Goal: Task Accomplishment & Management: Manage account settings

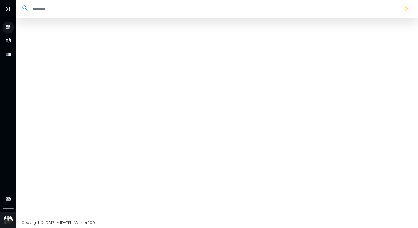
select select "**"
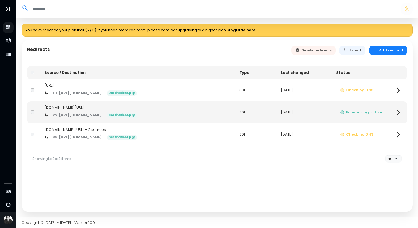
click at [178, 92] on div "https://securitypalhq.com/ Destination up" at bounding box center [138, 93] width 188 height 10
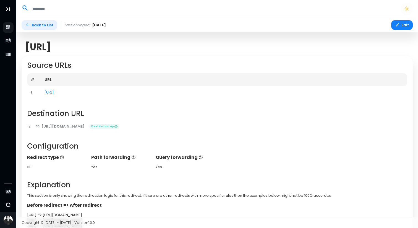
click at [35, 23] on link "Back to List" at bounding box center [40, 25] width 36 height 10
select select "**"
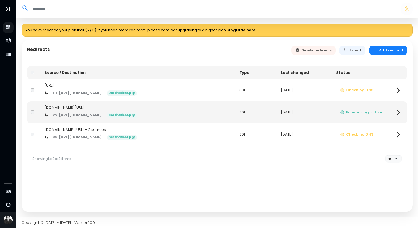
click at [173, 96] on div "https://securitypalhq.com/ Destination up" at bounding box center [138, 93] width 188 height 10
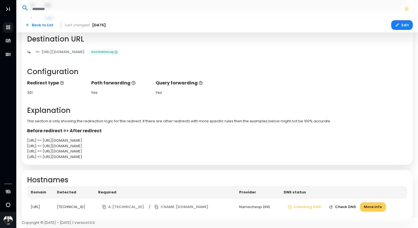
scroll to position [83, 0]
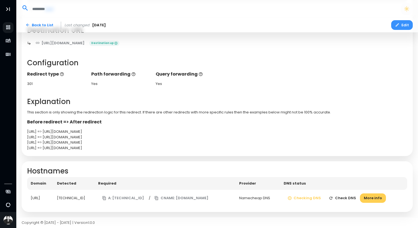
click at [403, 26] on button "Edit" at bounding box center [402, 25] width 22 height 10
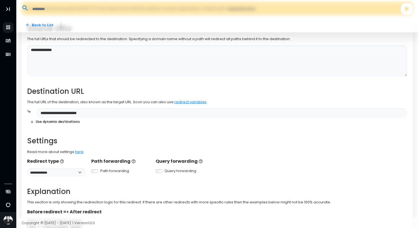
scroll to position [52, 0]
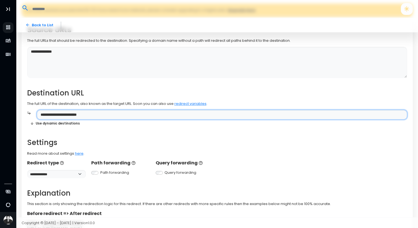
click at [112, 115] on input "**********" at bounding box center [222, 115] width 370 height 10
paste input "**********"
type input "**********"
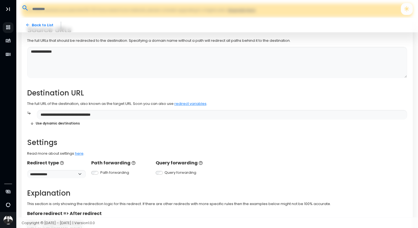
click at [188, 86] on div "**********" at bounding box center [217, 134] width 380 height 216
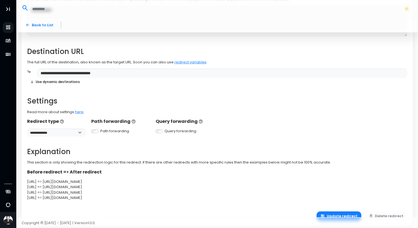
scroll to position [108, 0]
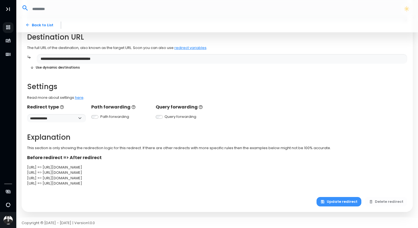
click at [331, 200] on button "Update redirect" at bounding box center [338, 202] width 45 height 10
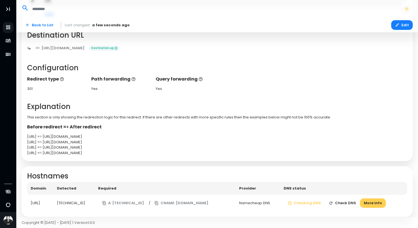
scroll to position [80, 0]
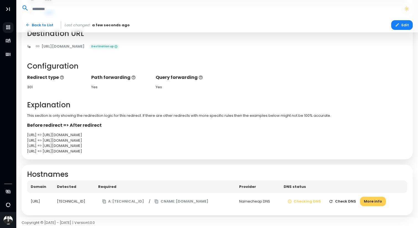
click at [342, 204] on button "Check DNS" at bounding box center [342, 201] width 35 height 10
click at [374, 202] on button "More info" at bounding box center [373, 201] width 26 height 10
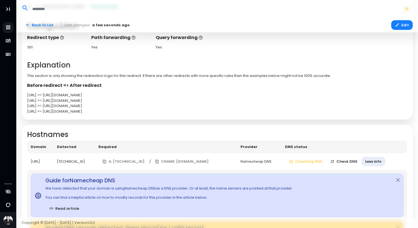
scroll to position [129, 0]
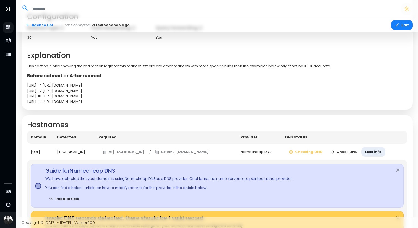
click at [351, 154] on button "Check DNS" at bounding box center [343, 152] width 35 height 10
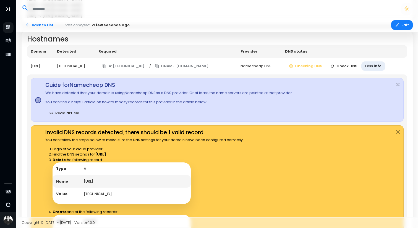
scroll to position [214, 0]
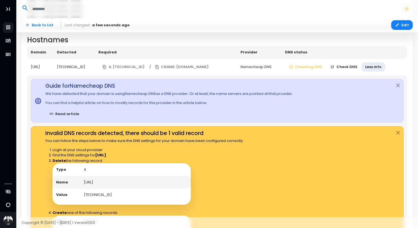
click at [354, 65] on button "Check DNS" at bounding box center [343, 67] width 35 height 10
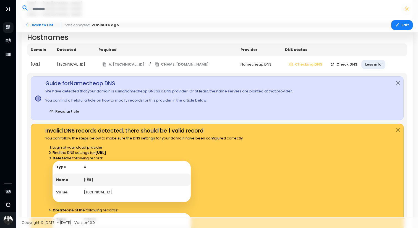
scroll to position [217, 0]
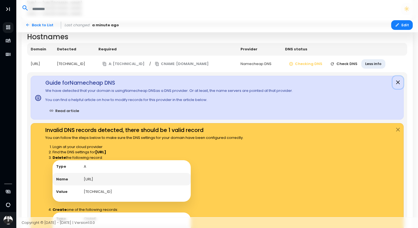
click at [396, 80] on button "Close" at bounding box center [397, 82] width 11 height 13
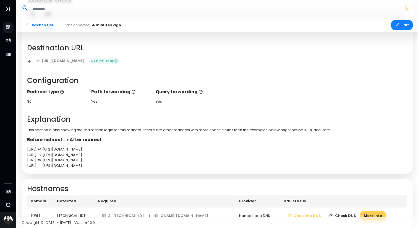
scroll to position [83, 0]
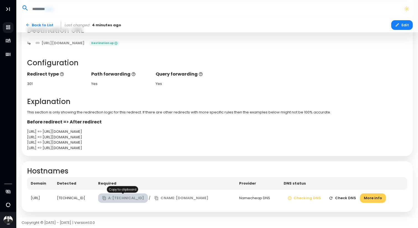
click at [120, 196] on button "A: 138.68.125.144" at bounding box center [123, 198] width 50 height 10
click at [120, 195] on button "A: [TECHNICAL_ID]" at bounding box center [123, 198] width 50 height 10
click at [347, 196] on button "Check DNS" at bounding box center [342, 198] width 35 height 10
click at [346, 196] on button "Check DNS" at bounding box center [342, 198] width 35 height 10
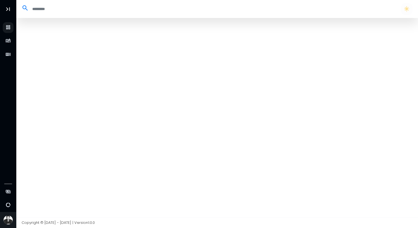
select select "**"
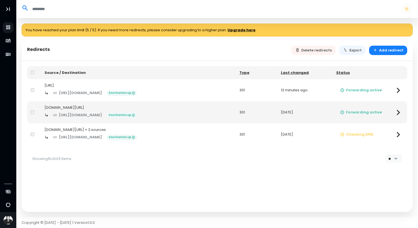
click at [152, 80] on td "securitypal.ai/ https://www.securitypalhq.com/vision Destination up" at bounding box center [138, 90] width 195 height 22
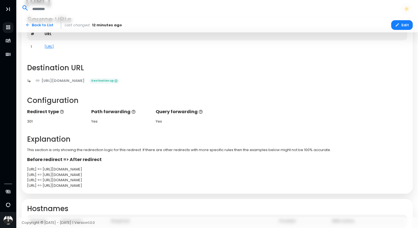
scroll to position [51, 0]
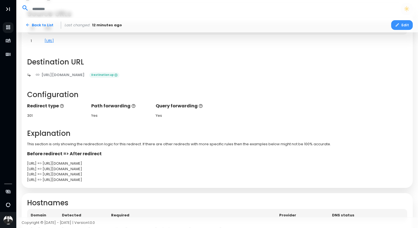
click at [398, 24] on icon "button" at bounding box center [396, 24] width 3 height 3
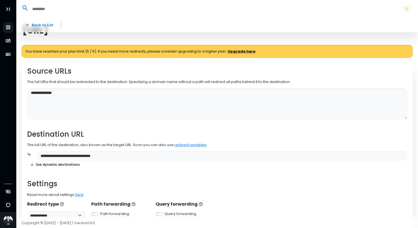
scroll to position [12, 0]
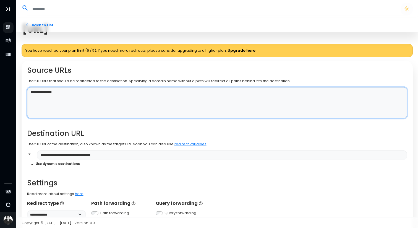
click at [105, 92] on textarea "**********" at bounding box center [217, 102] width 380 height 31
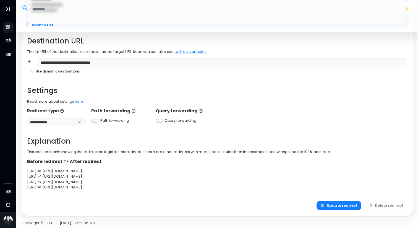
scroll to position [108, 0]
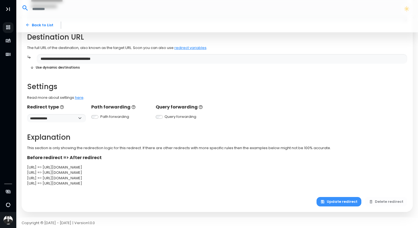
click at [343, 201] on button "Update redirect" at bounding box center [338, 202] width 45 height 10
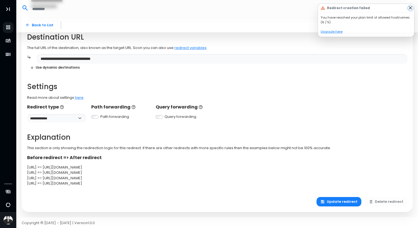
click at [409, 9] on button "Close" at bounding box center [410, 8] width 5 height 5
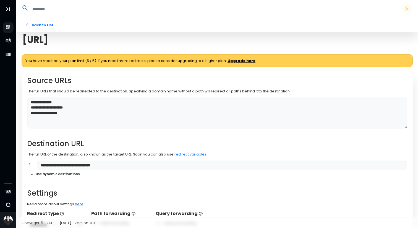
scroll to position [0, 0]
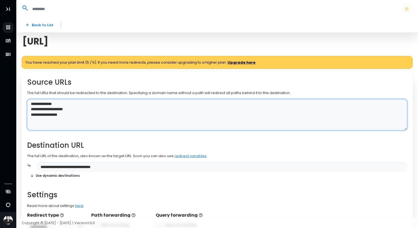
click at [53, 110] on textarea "**********" at bounding box center [217, 114] width 380 height 31
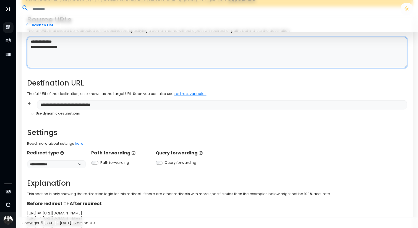
scroll to position [108, 0]
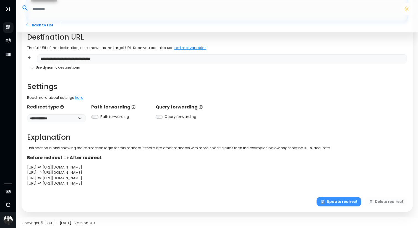
type textarea "**********"
click at [338, 201] on button "Update redirect" at bounding box center [338, 202] width 45 height 10
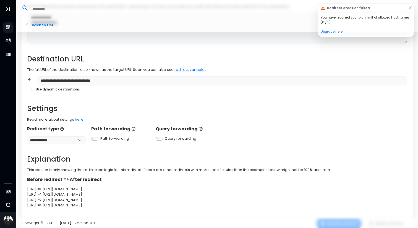
scroll to position [0, 0]
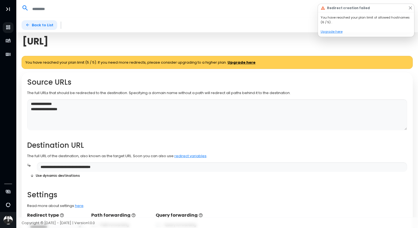
click at [29, 24] on icon at bounding box center [27, 25] width 4 height 4
select select "**"
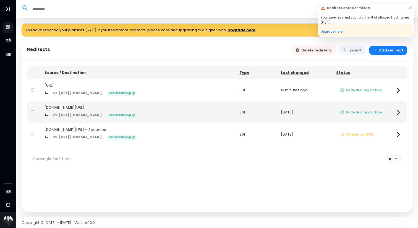
click at [117, 106] on div "siliconpeaks.com/" at bounding box center [138, 108] width 188 height 6
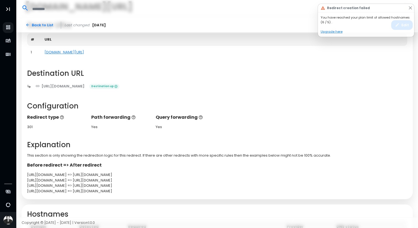
scroll to position [41, 0]
click at [26, 25] on icon at bounding box center [27, 25] width 4 height 4
select select "**"
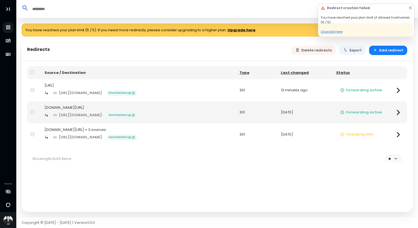
click at [398, 91] on icon at bounding box center [397, 90] width 3 height 6
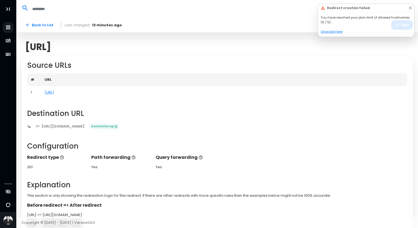
click at [106, 93] on td "securitypal.ai/" at bounding box center [224, 92] width 366 height 13
click at [409, 9] on button "Close" at bounding box center [410, 8] width 5 height 5
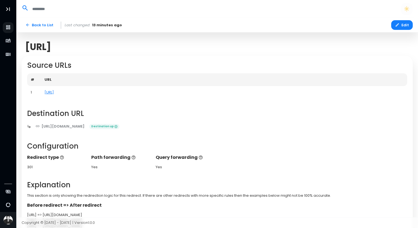
click at [139, 93] on td "securitypal.ai/" at bounding box center [224, 92] width 366 height 13
click at [403, 21] on button "Edit" at bounding box center [402, 25] width 22 height 10
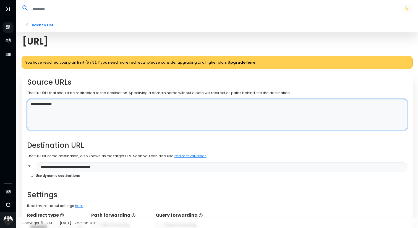
click at [31, 105] on textarea "**********" at bounding box center [217, 114] width 380 height 31
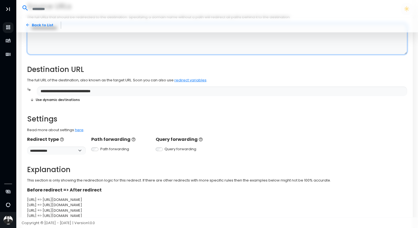
scroll to position [108, 0]
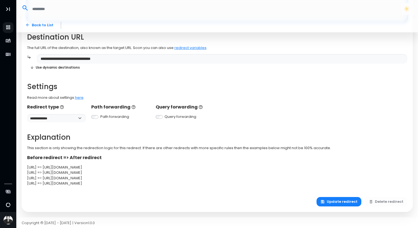
type textarea "**********"
click at [331, 200] on button "Update redirect" at bounding box center [338, 202] width 45 height 10
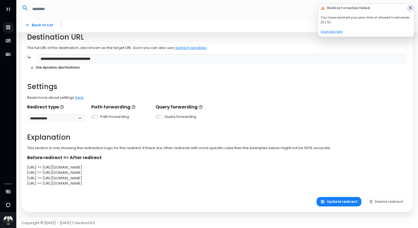
click at [410, 6] on button "Close" at bounding box center [410, 8] width 5 height 5
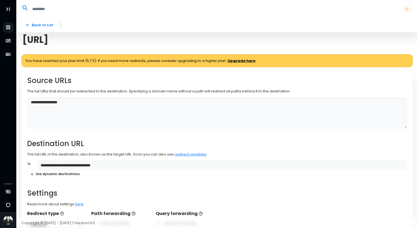
scroll to position [0, 0]
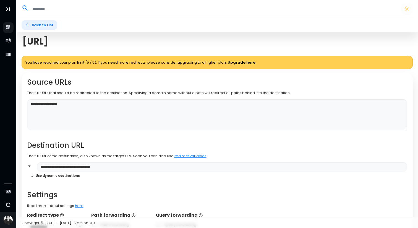
click at [34, 22] on link "Back to List" at bounding box center [40, 25] width 36 height 10
select select "**"
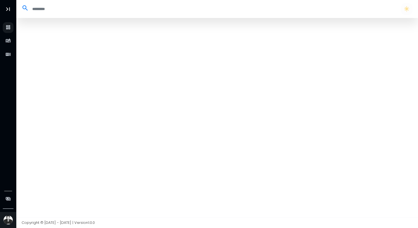
select select "**"
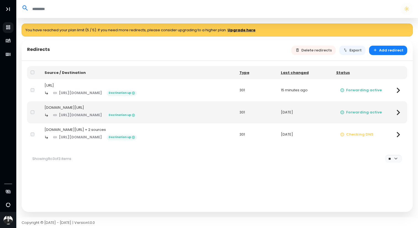
click at [163, 86] on div "securitypal.ai/" at bounding box center [138, 86] width 188 height 6
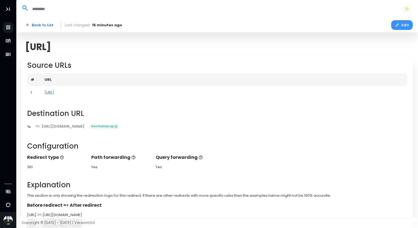
click at [401, 24] on button "Edit" at bounding box center [402, 25] width 22 height 10
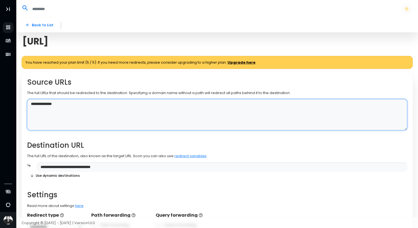
click at [30, 104] on textarea "**********" at bounding box center [217, 114] width 380 height 31
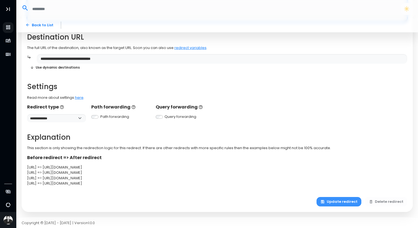
type textarea "**********"
click at [346, 200] on button "Update redirect" at bounding box center [338, 202] width 45 height 10
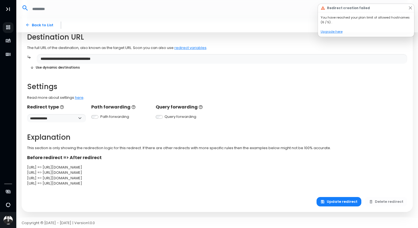
click at [408, 9] on div "Redirect creation failed" at bounding box center [366, 8] width 96 height 9
click at [409, 9] on button "Close" at bounding box center [410, 8] width 5 height 5
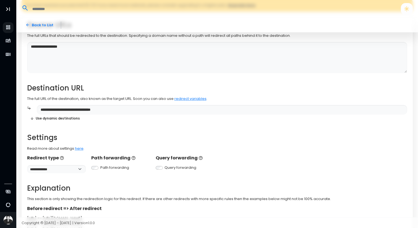
scroll to position [0, 0]
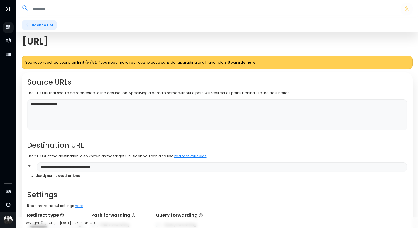
click at [33, 23] on link "Back to List" at bounding box center [40, 25] width 36 height 10
select select "**"
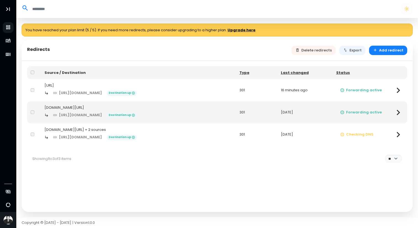
click at [221, 140] on div "https://www.securitypalhq.com/free-assurance-profile Destination up" at bounding box center [138, 137] width 188 height 10
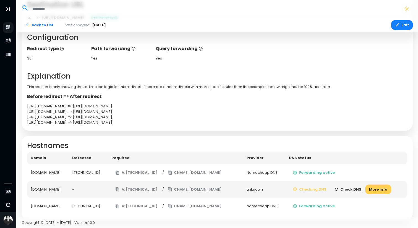
scroll to position [142, 0]
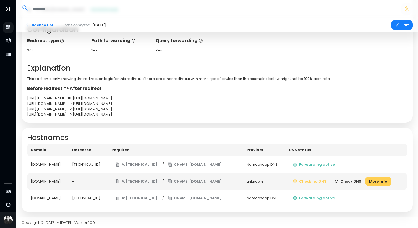
click at [353, 181] on button "Check DNS" at bounding box center [347, 181] width 35 height 10
click at [403, 26] on button "Edit" at bounding box center [402, 25] width 22 height 10
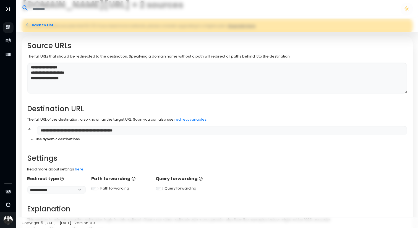
scroll to position [36, 0]
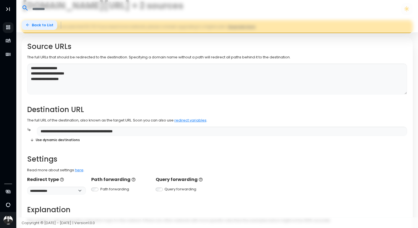
click at [28, 24] on icon at bounding box center [27, 25] width 4 height 4
select select "**"
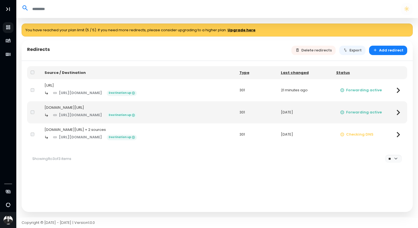
click at [110, 129] on div "freetrutcenter.com/ + 2 sources" at bounding box center [138, 130] width 188 height 6
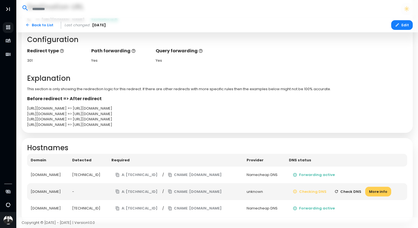
scroll to position [142, 0]
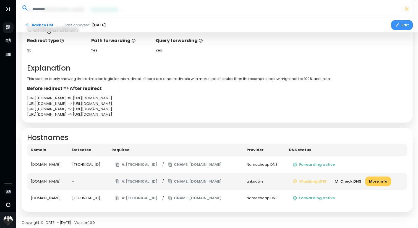
click at [396, 25] on icon "button" at bounding box center [397, 25] width 4 height 4
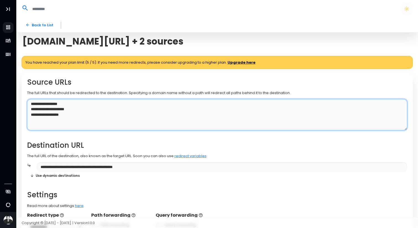
click at [56, 114] on textarea "**********" at bounding box center [217, 114] width 380 height 31
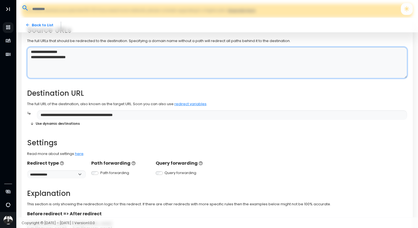
scroll to position [108, 0]
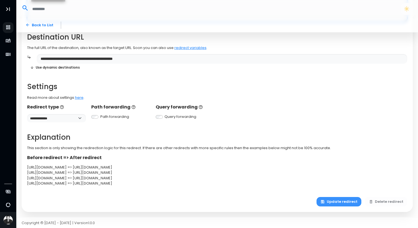
type textarea "**********"
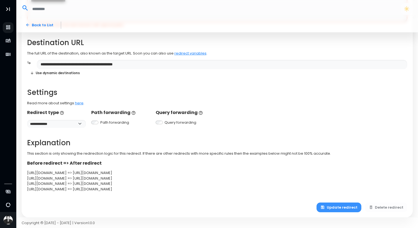
click at [339, 204] on button "Update redirect" at bounding box center [338, 207] width 45 height 10
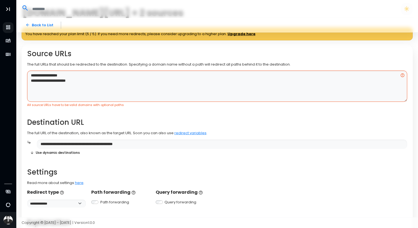
scroll to position [29, 0]
click at [401, 76] on textarea "**********" at bounding box center [217, 85] width 380 height 31
click at [401, 75] on textarea "**********" at bounding box center [217, 85] width 380 height 31
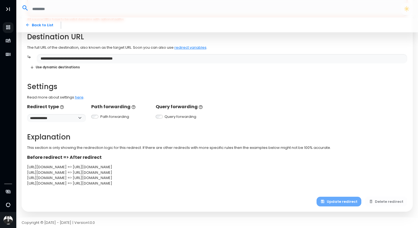
click at [340, 198] on div "Update redirect Delete redirect" at bounding box center [361, 201] width 91 height 10
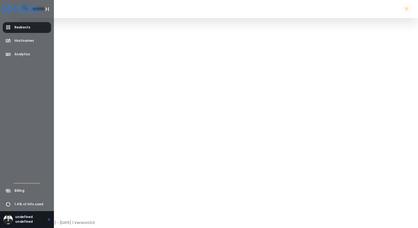
click at [22, 26] on span "Redirects" at bounding box center [22, 27] width 16 height 5
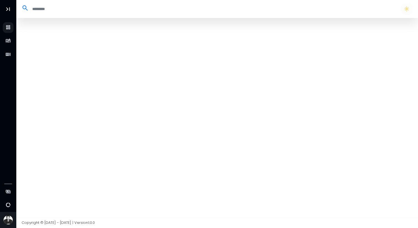
click at [193, 51] on div at bounding box center [217, 117] width 402 height 199
select select "**"
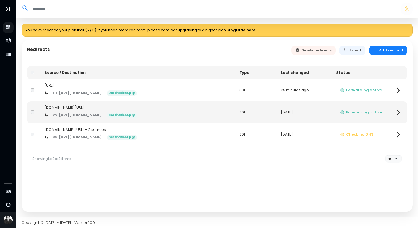
click at [110, 128] on div "[DOMAIN_NAME][URL] + 2 sources" at bounding box center [138, 130] width 188 height 6
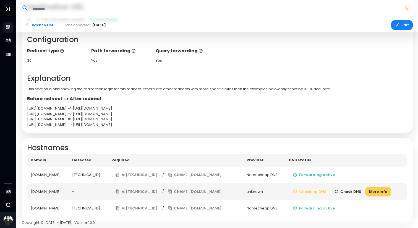
scroll to position [142, 0]
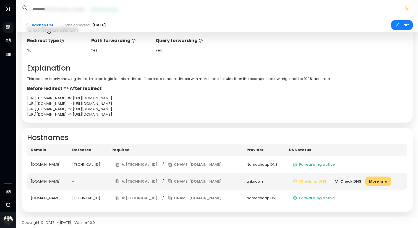
click at [381, 179] on button "More info" at bounding box center [378, 181] width 26 height 10
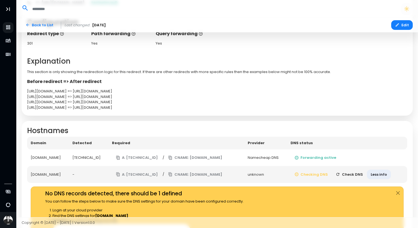
scroll to position [137, 0]
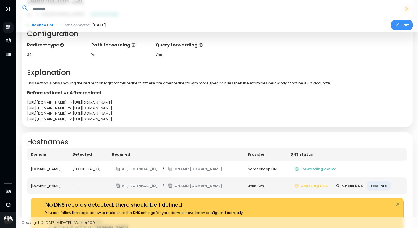
click at [404, 23] on button "Edit" at bounding box center [402, 25] width 22 height 10
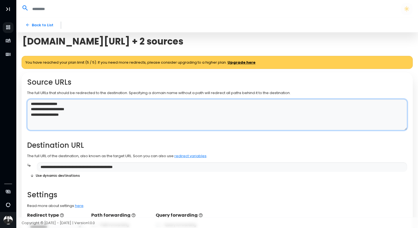
click at [51, 114] on textarea "**********" at bounding box center [217, 114] width 380 height 31
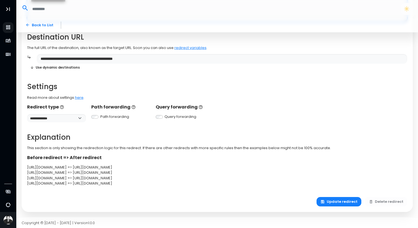
type textarea "**********"
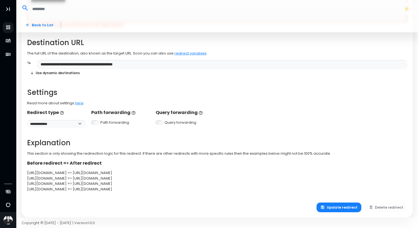
click at [333, 201] on div "Update redirect Delete redirect" at bounding box center [217, 207] width 391 height 20
click at [330, 205] on button "Update redirect" at bounding box center [338, 207] width 45 height 10
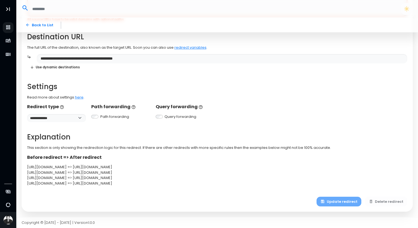
scroll to position [0, 0]
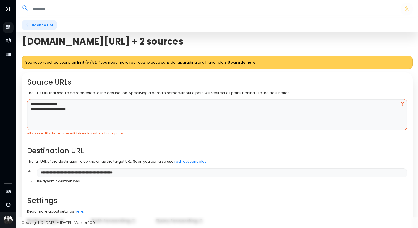
click at [31, 25] on link "Back to List" at bounding box center [40, 25] width 36 height 10
select select "**"
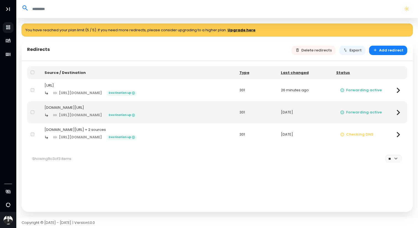
click at [255, 90] on td "301" at bounding box center [256, 90] width 41 height 22
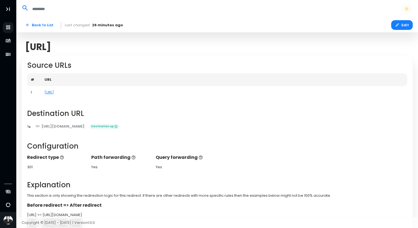
scroll to position [83, 0]
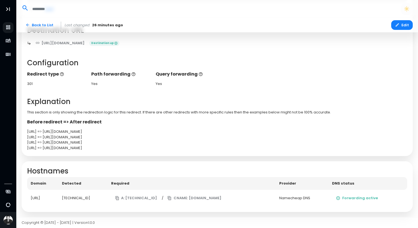
click at [308, 199] on div "Namecheap DNS" at bounding box center [302, 198] width 46 height 6
click at [31, 23] on link "Back to List" at bounding box center [40, 25] width 36 height 10
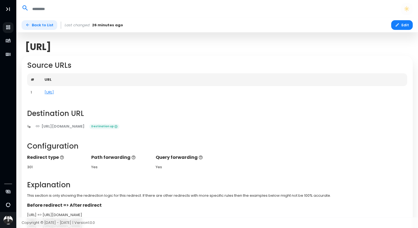
select select "**"
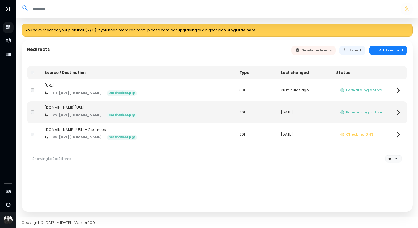
click at [231, 135] on div "https://www.securitypalhq.com/free-assurance-profile Destination up" at bounding box center [138, 137] width 188 height 10
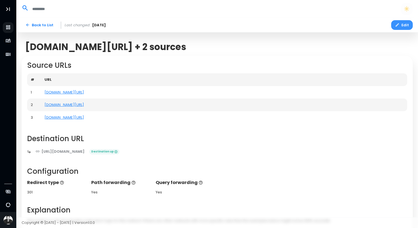
click at [404, 23] on button "Edit" at bounding box center [402, 25] width 22 height 10
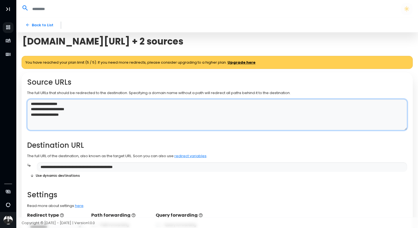
click at [150, 119] on textarea "**********" at bounding box center [217, 114] width 380 height 31
click at [61, 117] on textarea "**********" at bounding box center [217, 114] width 380 height 31
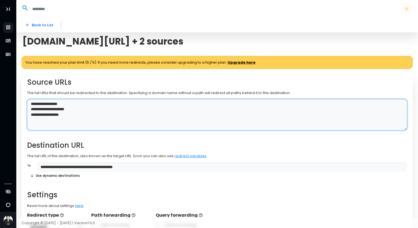
click at [61, 117] on textarea "**********" at bounding box center [217, 114] width 380 height 31
click at [57, 102] on textarea "**********" at bounding box center [217, 114] width 380 height 31
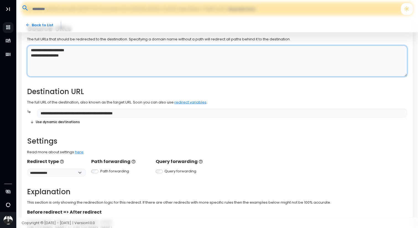
scroll to position [108, 0]
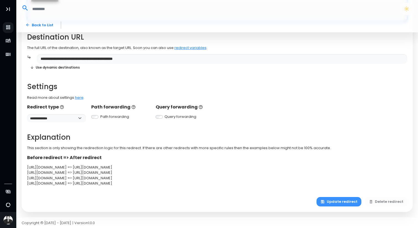
type textarea "**********"
click at [325, 201] on icon "button" at bounding box center [322, 201] width 4 height 4
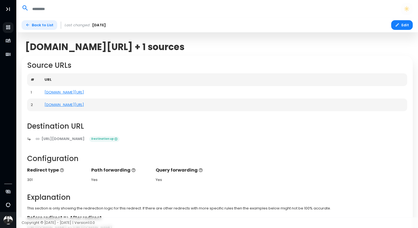
click at [41, 25] on link "Back to List" at bounding box center [40, 25] width 36 height 10
select select "**"
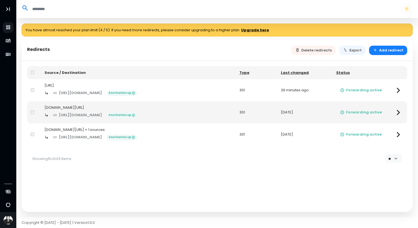
click at [229, 90] on div "https://www.securitypalhq.com/vision Destination up" at bounding box center [138, 93] width 188 height 10
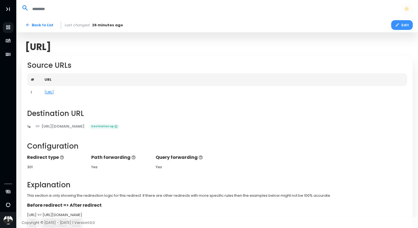
click at [394, 25] on button "Edit" at bounding box center [402, 25] width 22 height 10
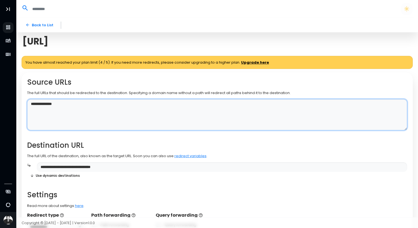
click at [103, 116] on textarea "**********" at bounding box center [217, 114] width 380 height 31
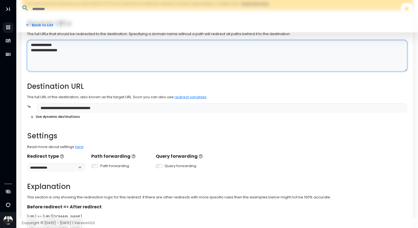
scroll to position [108, 0]
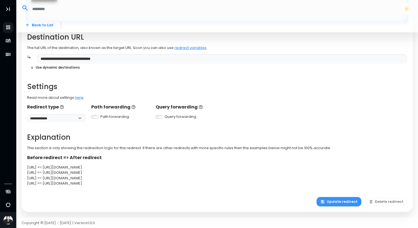
type textarea "**********"
click at [330, 200] on button "Update redirect" at bounding box center [338, 202] width 45 height 10
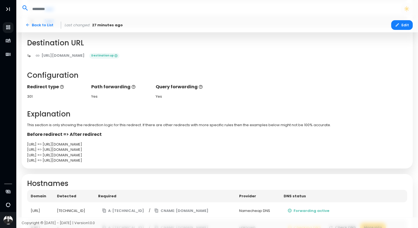
scroll to position [108, 0]
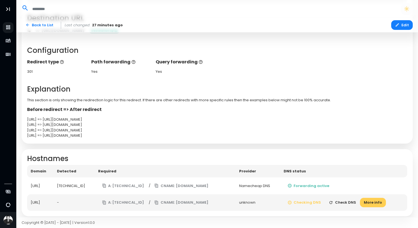
click at [350, 201] on button "Check DNS" at bounding box center [342, 203] width 35 height 10
click at [343, 200] on button "Check DNS" at bounding box center [342, 203] width 35 height 10
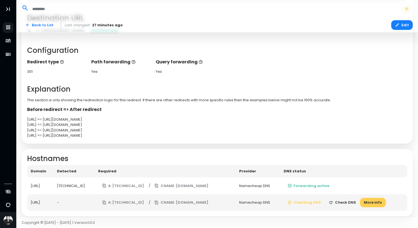
click at [343, 200] on button "Check DNS" at bounding box center [342, 203] width 35 height 10
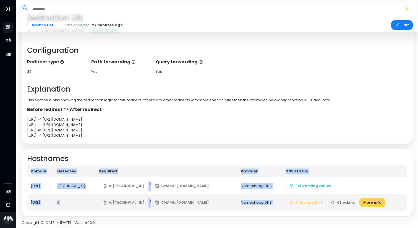
click at [343, 200] on td "Checking DNS Checking More info" at bounding box center [344, 202] width 125 height 17
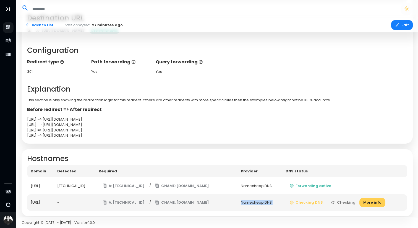
click at [343, 200] on td "Checking DNS Checking More info" at bounding box center [344, 202] width 125 height 17
click at [343, 200] on button "Check DNS" at bounding box center [342, 203] width 35 height 10
click at [354, 201] on button "Check DNS" at bounding box center [342, 203] width 35 height 10
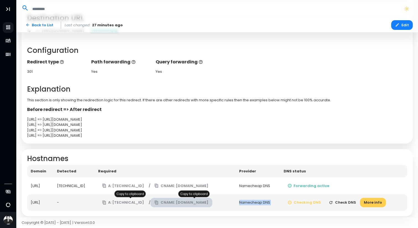
click at [166, 202] on button "CNAME: [DOMAIN_NAME]" at bounding box center [181, 203] width 62 height 10
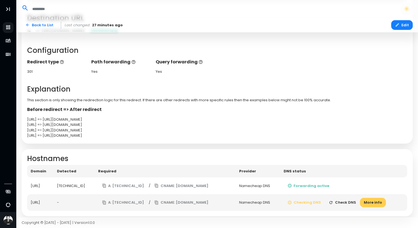
click at [50, 202] on div "www.securitypal.ai" at bounding box center [40, 202] width 19 height 6
copy div "www.securitypal.ai"
click at [134, 201] on button "A: 138.68.125.144" at bounding box center [123, 203] width 50 height 10
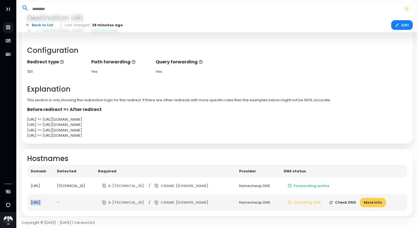
click at [351, 198] on button "Check DNS" at bounding box center [342, 203] width 35 height 10
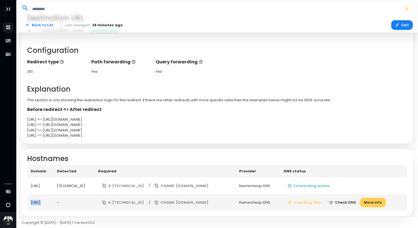
click at [351, 198] on button "Check DNS" at bounding box center [342, 203] width 35 height 10
click at [351, 198] on td "Checking DNS Checking More info" at bounding box center [344, 202] width 125 height 17
click at [351, 198] on button "Checking" at bounding box center [343, 203] width 33 height 10
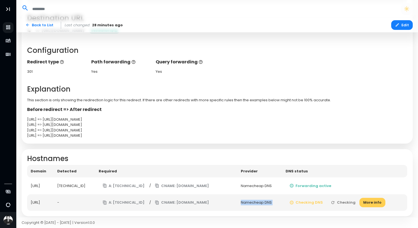
click at [351, 198] on td "Checking DNS Checking More info" at bounding box center [344, 202] width 125 height 17
click at [351, 201] on button "Check DNS" at bounding box center [342, 203] width 35 height 10
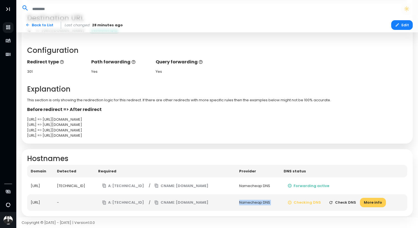
click at [351, 201] on button "Check DNS" at bounding box center [342, 203] width 35 height 10
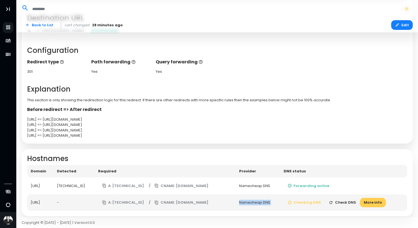
click at [351, 201] on button "Check DNS" at bounding box center [342, 203] width 35 height 10
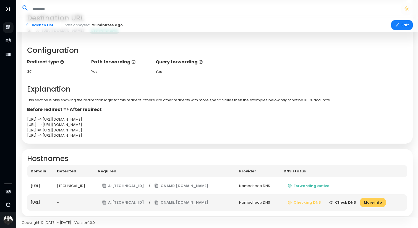
click at [359, 74] on div "Redirect type 301 Path forwarding Yes Query forwarding Yes" at bounding box center [216, 67] width 385 height 16
click at [209, 203] on button "CNAME: edge.domain-forward.com" at bounding box center [181, 203] width 62 height 10
click at [345, 203] on button "Check DNS" at bounding box center [342, 203] width 35 height 10
click at [356, 203] on button "Check DNS" at bounding box center [342, 203] width 35 height 10
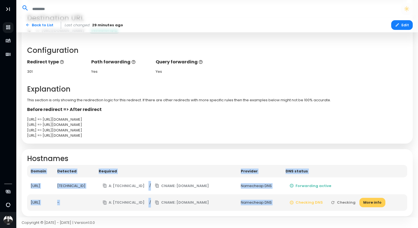
click at [356, 203] on td "Checking DNS Checking More info" at bounding box center [344, 202] width 125 height 17
click at [356, 203] on button "Check DNS" at bounding box center [342, 203] width 35 height 10
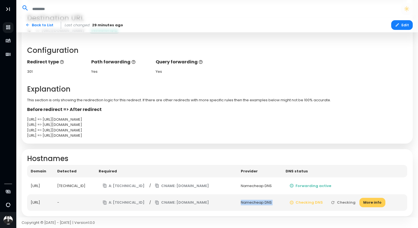
click at [356, 203] on td "Checking DNS Checking More info" at bounding box center [344, 202] width 125 height 17
click at [356, 203] on td "Checking DNS Check DNS More info" at bounding box center [343, 202] width 127 height 17
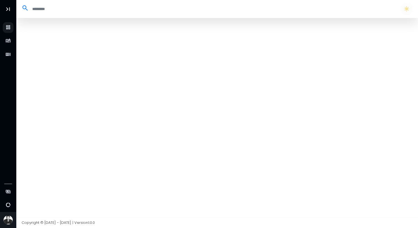
select select "**"
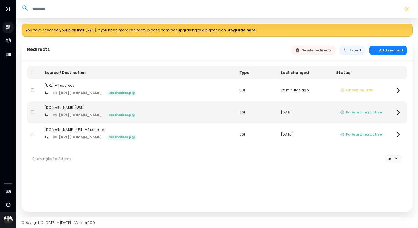
click at [191, 96] on div "[URL][DOMAIN_NAME] Destination up" at bounding box center [138, 93] width 188 height 10
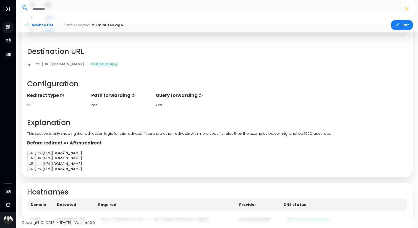
scroll to position [112, 0]
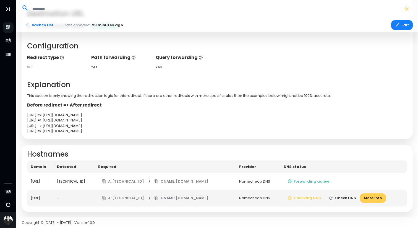
click at [345, 198] on button "Check DNS" at bounding box center [342, 198] width 35 height 10
click at [78, 199] on td "-" at bounding box center [73, 198] width 41 height 17
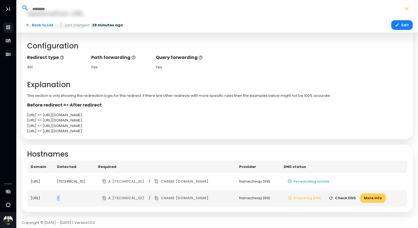
click at [78, 199] on td "-" at bounding box center [73, 198] width 41 height 17
click at [80, 197] on td "-" at bounding box center [73, 198] width 41 height 17
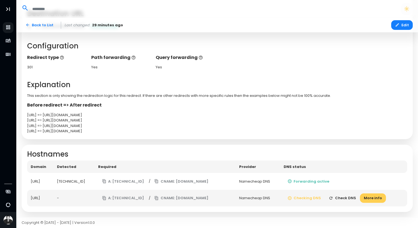
click at [80, 197] on td "-" at bounding box center [73, 198] width 41 height 17
click at [27, 22] on link "Back to List" at bounding box center [40, 25] width 36 height 10
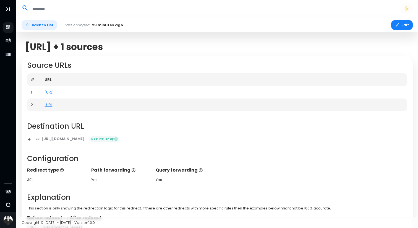
select select "**"
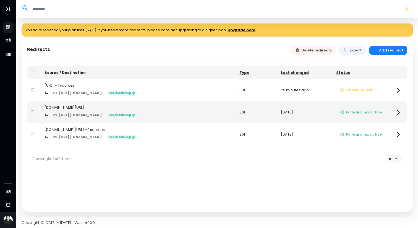
click at [140, 127] on td "[DOMAIN_NAME][URL] + 1 sources [URL][DOMAIN_NAME] Destination up" at bounding box center [138, 134] width 195 height 22
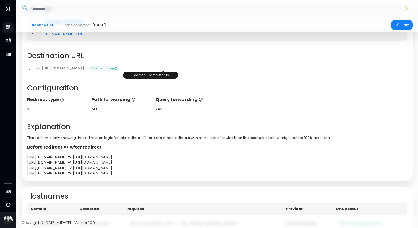
scroll to position [112, 0]
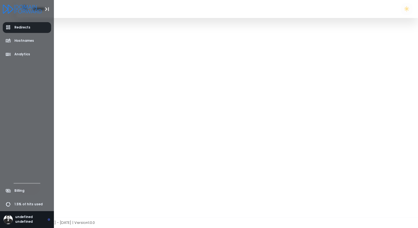
click at [25, 28] on span "Redirects" at bounding box center [22, 27] width 16 height 5
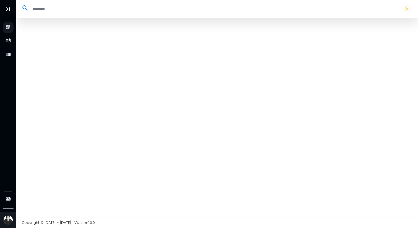
select select "**"
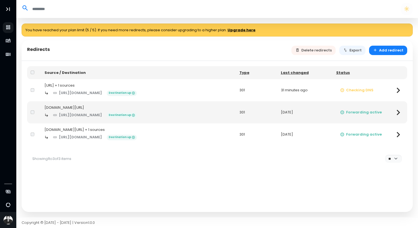
click at [143, 83] on div "[URL] + 1 sources" at bounding box center [138, 86] width 188 height 6
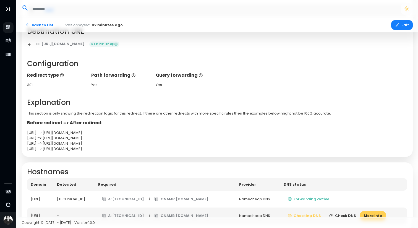
scroll to position [112, 0]
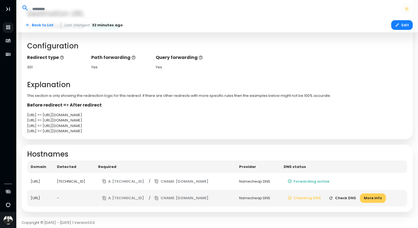
click at [349, 197] on button "Check DNS" at bounding box center [342, 198] width 35 height 10
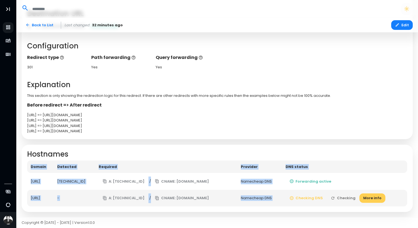
click at [349, 197] on td "Checking DNS Checking More info" at bounding box center [344, 198] width 125 height 17
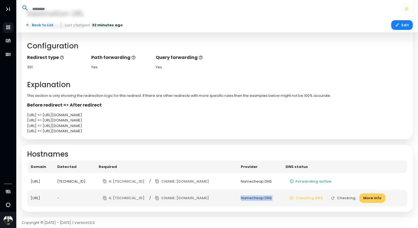
click at [349, 197] on td "Checking DNS Checking More info" at bounding box center [344, 198] width 125 height 17
click at [349, 197] on button "Check DNS" at bounding box center [342, 198] width 35 height 10
click at [349, 197] on td "Checking DNS Checking More info" at bounding box center [344, 198] width 125 height 17
click at [349, 197] on button "Check DNS" at bounding box center [342, 198] width 35 height 10
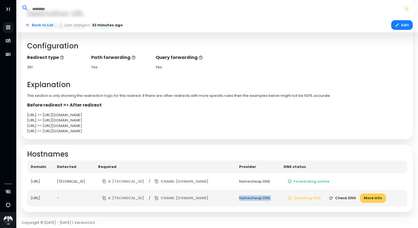
click at [349, 197] on td "Checking DNS Check DNS More info" at bounding box center [343, 198] width 127 height 17
click at [349, 197] on button "Checking" at bounding box center [343, 198] width 33 height 10
click at [349, 197] on td "Checking DNS Checking More info" at bounding box center [344, 198] width 125 height 17
click at [349, 197] on button "Check DNS" at bounding box center [342, 198] width 35 height 10
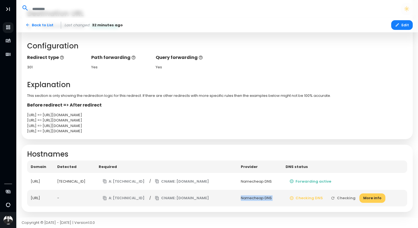
click at [349, 197] on td "Checking DNS Checking More info" at bounding box center [344, 198] width 125 height 17
click at [349, 197] on td "Checking DNS Check DNS More info" at bounding box center [343, 198] width 127 height 17
click at [349, 197] on button "Check DNS" at bounding box center [342, 198] width 35 height 10
click at [349, 197] on td "Checking DNS Check DNS More info" at bounding box center [343, 198] width 127 height 17
click at [349, 197] on td "Checking DNS Checking More info" at bounding box center [344, 198] width 125 height 17
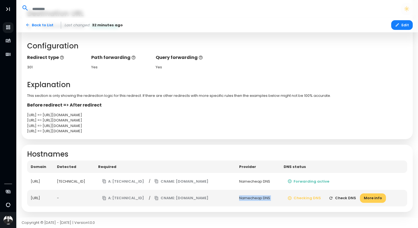
click at [349, 197] on button "Check DNS" at bounding box center [342, 198] width 35 height 10
click at [349, 197] on td "Checking DNS Checking More info" at bounding box center [344, 198] width 125 height 17
click at [349, 197] on button "Check DNS" at bounding box center [342, 198] width 35 height 10
click at [376, 196] on button "More info" at bounding box center [373, 198] width 26 height 10
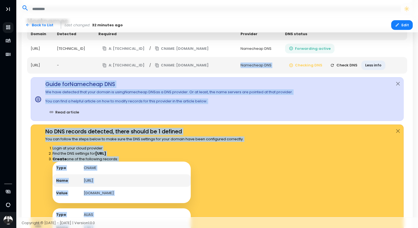
scroll to position [258, 0]
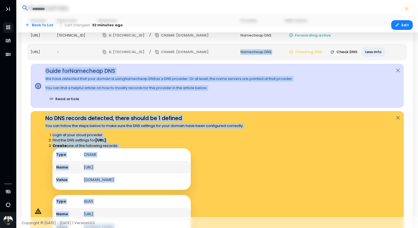
click at [283, 144] on div "No DNS records detected, there should be 1 defined You can follow the steps bel…" at bounding box center [217, 210] width 373 height 199
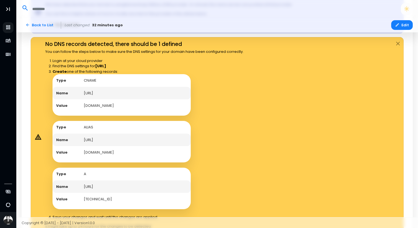
scroll to position [331, 0]
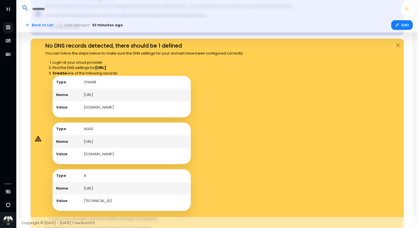
click at [105, 142] on td "www.securitypal.ai" at bounding box center [135, 141] width 111 height 13
copy td "www.securitypal.ai"
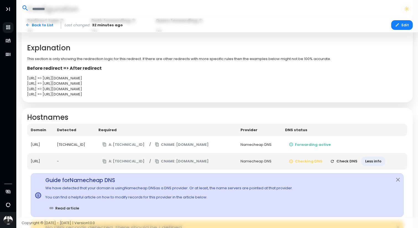
scroll to position [131, 0]
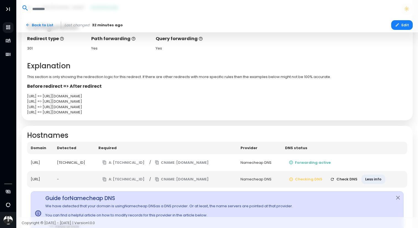
click at [358, 176] on button "Check DNS" at bounding box center [343, 179] width 35 height 10
click at [353, 182] on button "Check DNS" at bounding box center [343, 179] width 35 height 10
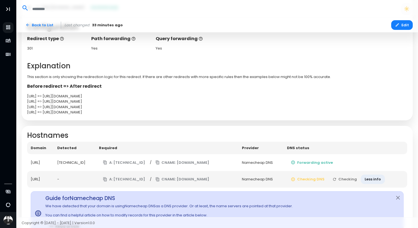
click at [353, 182] on td "Checking DNS Checking Less info" at bounding box center [345, 179] width 124 height 17
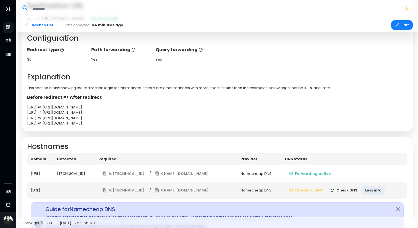
scroll to position [125, 0]
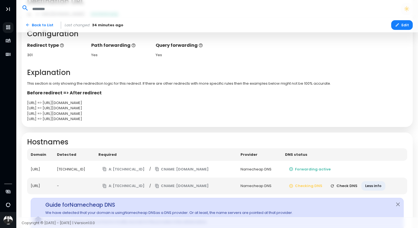
click at [349, 184] on button "Check DNS" at bounding box center [343, 186] width 35 height 10
click at [351, 185] on button "Check DNS" at bounding box center [343, 186] width 35 height 10
click at [351, 185] on td "Checking DNS Checking Less info" at bounding box center [345, 185] width 124 height 17
click at [351, 185] on button "Check DNS" at bounding box center [343, 186] width 35 height 10
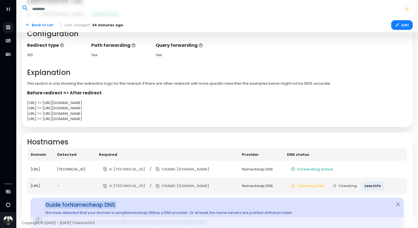
click at [351, 185] on td "Checking DNS Checking Less info" at bounding box center [345, 185] width 124 height 17
click at [351, 185] on button "Check DNS" at bounding box center [343, 186] width 35 height 10
click at [351, 185] on td "Checking DNS Checking Less info" at bounding box center [345, 185] width 124 height 17
click at [351, 185] on button "Check DNS" at bounding box center [343, 186] width 35 height 10
click at [351, 185] on td "Checking DNS Checking Less info" at bounding box center [345, 185] width 124 height 17
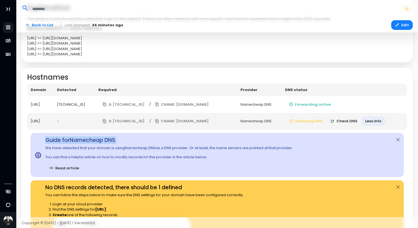
scroll to position [190, 0]
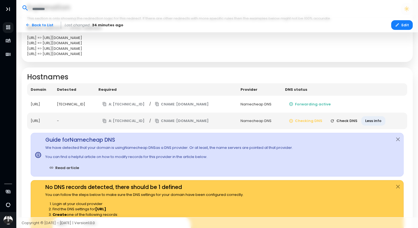
click at [77, 121] on td "-" at bounding box center [73, 120] width 41 height 17
click at [204, 73] on h2 "Hostnames" at bounding box center [217, 77] width 380 height 9
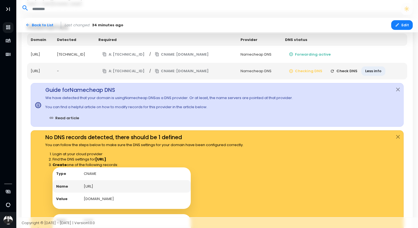
scroll to position [155, 0]
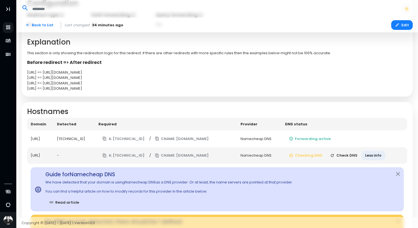
click at [334, 155] on icon "button" at bounding box center [332, 155] width 4 height 4
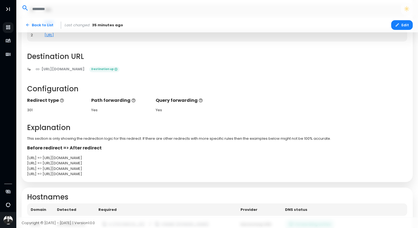
scroll to position [56, 0]
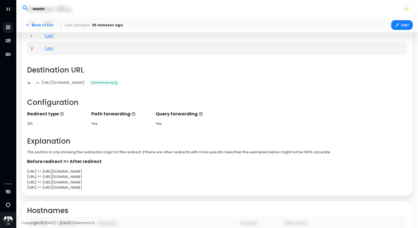
click at [159, 175] on div "https://securitypal.ai/?first=1&second=2 => https://www.securitypalhq.com/visio…" at bounding box center [217, 177] width 380 height 6
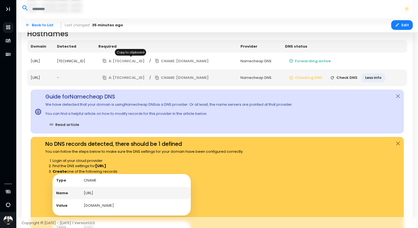
scroll to position [235, 0]
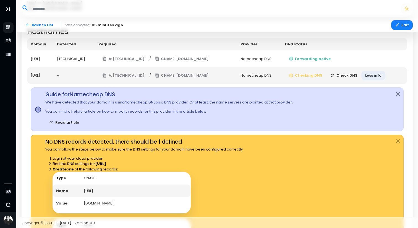
click at [353, 78] on button "Check DNS" at bounding box center [343, 76] width 35 height 10
click at [355, 75] on button "Check DNS" at bounding box center [343, 76] width 35 height 10
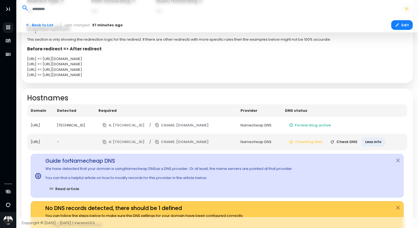
scroll to position [174, 0]
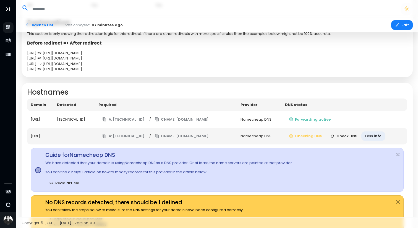
click at [356, 134] on button "Check DNS" at bounding box center [343, 136] width 35 height 10
click at [379, 133] on button "Less info" at bounding box center [373, 136] width 24 height 10
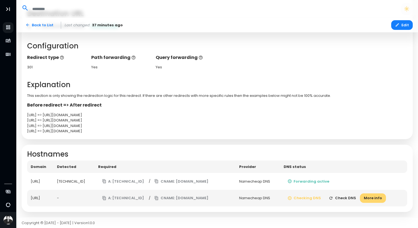
click at [377, 199] on button "More info" at bounding box center [373, 198] width 26 height 10
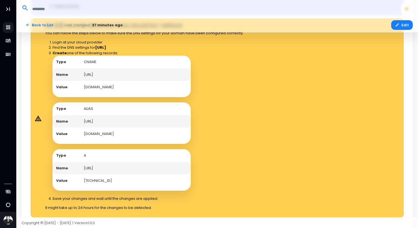
scroll to position [350, 0]
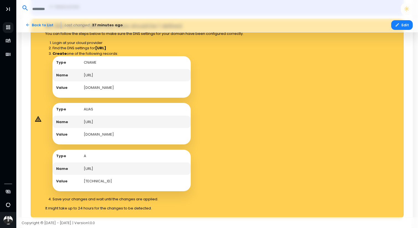
click at [38, 120] on icon at bounding box center [38, 119] width 4 height 4
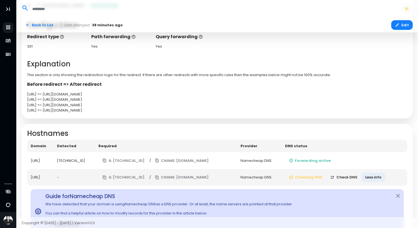
scroll to position [133, 0]
click at [349, 177] on button "Check DNS" at bounding box center [343, 177] width 35 height 10
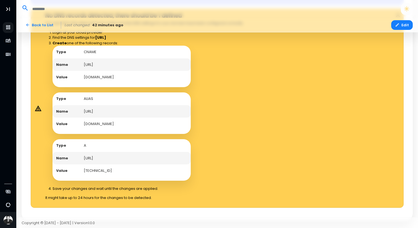
scroll to position [360, 0]
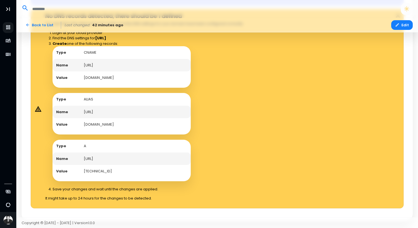
click at [116, 110] on td "www.securitypal.ai" at bounding box center [135, 112] width 111 height 13
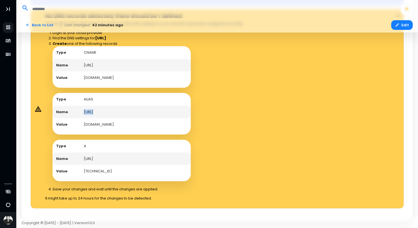
click at [116, 110] on td "www.securitypal.ai" at bounding box center [135, 112] width 111 height 13
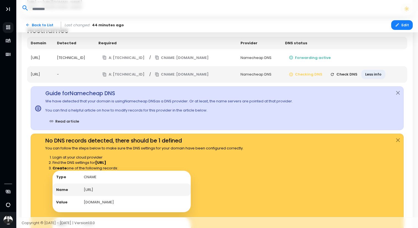
scroll to position [234, 0]
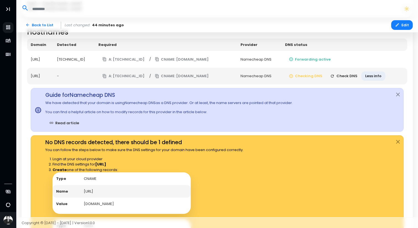
click at [354, 75] on button "Check DNS" at bounding box center [343, 76] width 35 height 10
click at [354, 75] on button "Checking" at bounding box center [344, 76] width 33 height 10
click at [354, 75] on td "Checking DNS Checking Less info" at bounding box center [345, 76] width 124 height 17
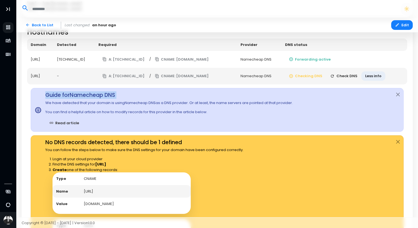
click at [354, 75] on button "Check DNS" at bounding box center [343, 76] width 35 height 10
click at [354, 75] on td "Checking DNS Checking Less info" at bounding box center [345, 76] width 124 height 17
click at [354, 75] on td "Checking DNS Check DNS Less info" at bounding box center [344, 76] width 126 height 17
click at [354, 75] on button "Check DNS" at bounding box center [343, 76] width 35 height 10
click at [354, 75] on td "Checking DNS Checking Less info" at bounding box center [345, 76] width 124 height 17
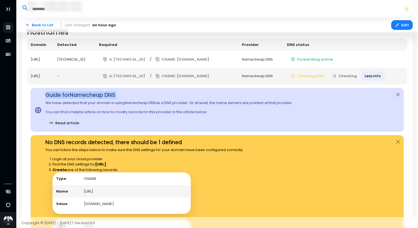
click at [354, 75] on td "Checking DNS Checking Less info" at bounding box center [345, 76] width 124 height 17
click at [354, 75] on button "Check DNS" at bounding box center [343, 76] width 35 height 10
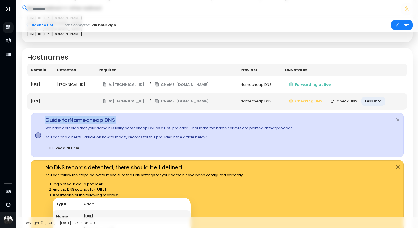
scroll to position [187, 0]
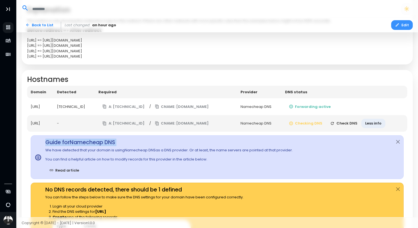
click at [403, 27] on button "Edit" at bounding box center [402, 25] width 22 height 10
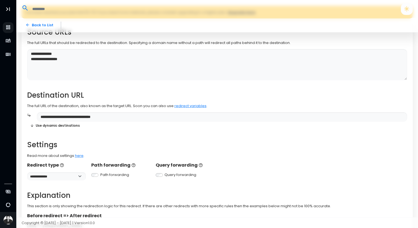
scroll to position [108, 0]
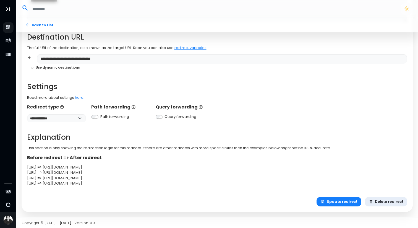
click at [378, 202] on button "Delete redirect" at bounding box center [386, 202] width 43 height 10
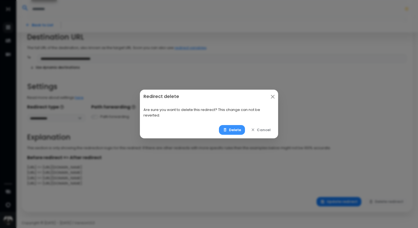
click at [237, 130] on button "Delete" at bounding box center [232, 130] width 26 height 10
click at [234, 132] on button "Delete" at bounding box center [232, 130] width 26 height 10
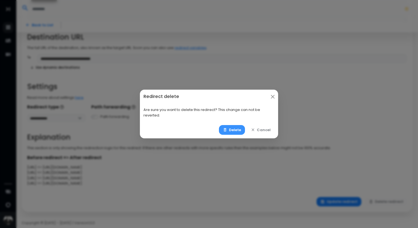
click at [234, 132] on button "Delete" at bounding box center [232, 130] width 26 height 10
click at [237, 128] on button "Delete" at bounding box center [232, 130] width 26 height 10
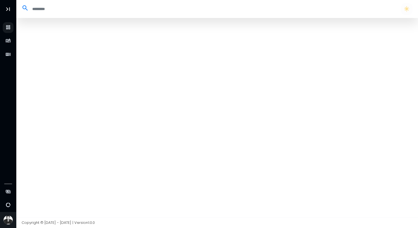
select select "**"
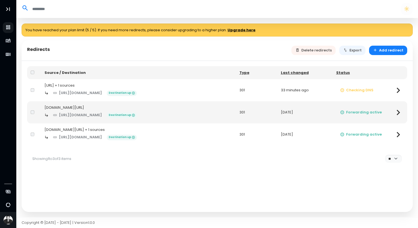
click at [125, 125] on td "[DOMAIN_NAME][URL] + 1 sources [URL][DOMAIN_NAME] Destination up" at bounding box center [138, 134] width 195 height 22
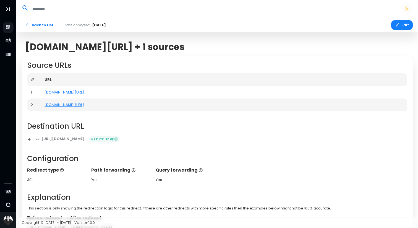
scroll to position [112, 0]
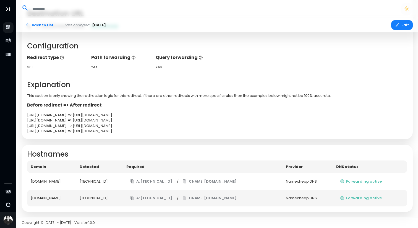
click at [109, 196] on td "[TECHNICAL_ID]" at bounding box center [99, 198] width 46 height 17
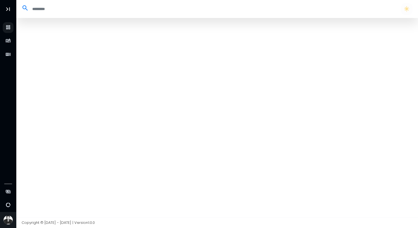
click at [147, 8] on input "search" at bounding box center [212, 8] width 367 height 9
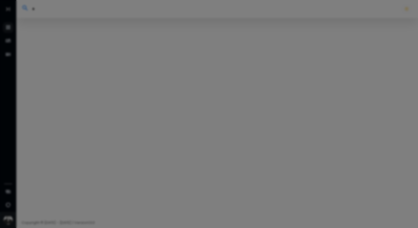
type input "**"
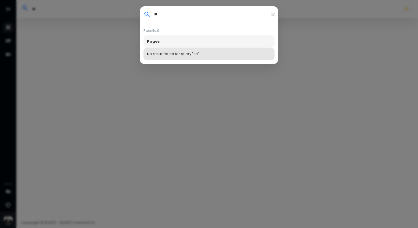
type input "*"
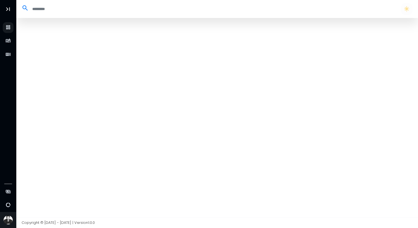
click at [126, 60] on div at bounding box center [217, 117] width 402 height 199
click at [404, 8] on button "button" at bounding box center [407, 9] width 12 height 12
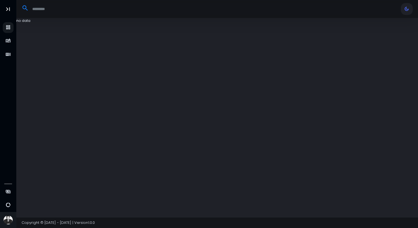
click at [61, 7] on input "search" at bounding box center [212, 8] width 367 height 9
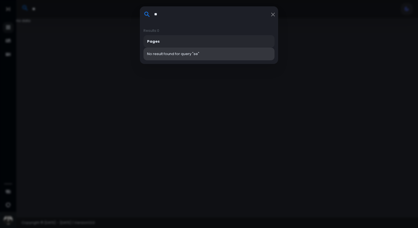
type input "*"
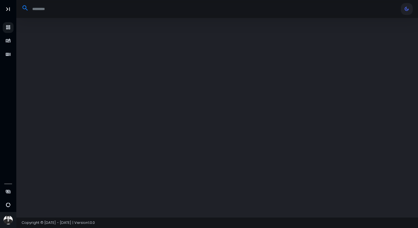
select select "**"
